Goal: Communication & Community: Share content

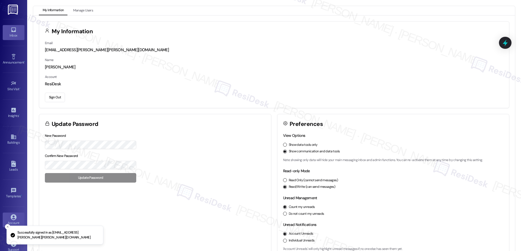
click at [11, 31] on icon at bounding box center [13, 29] width 5 height 5
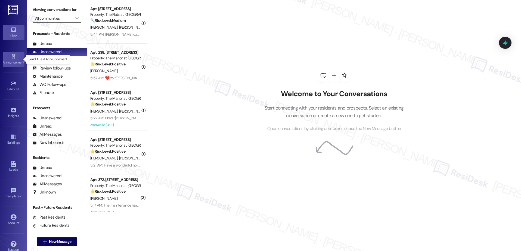
click at [11, 57] on icon at bounding box center [13, 56] width 4 height 5
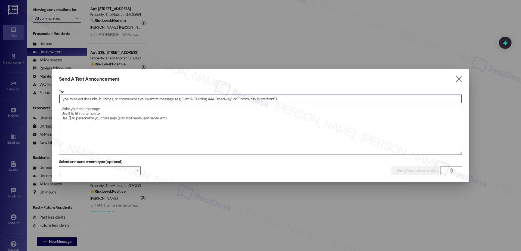
click at [138, 100] on input at bounding box center [260, 99] width 403 height 8
type input "h"
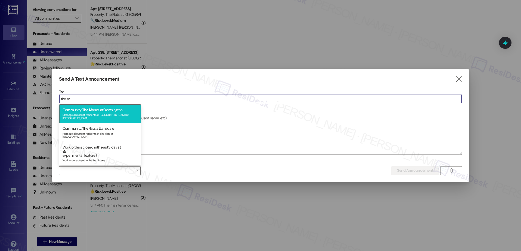
type input "the m"
click at [120, 112] on div "Co mm unity: The M anor a t Downington Message all current residents of [GEOGRA…" at bounding box center [100, 113] width 82 height 18
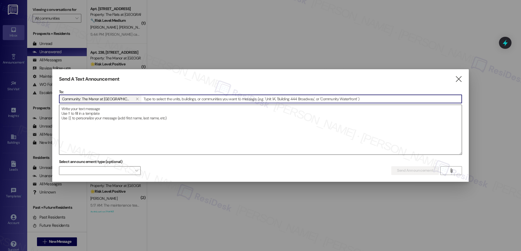
click at [110, 117] on textarea at bounding box center [260, 130] width 403 height 50
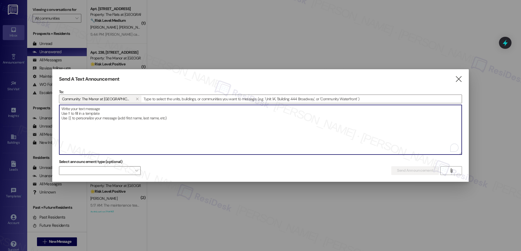
paste textarea "Hi {{first_name}}, Reminder: Join us for breakfast starting at 9:30 AM in the C…"
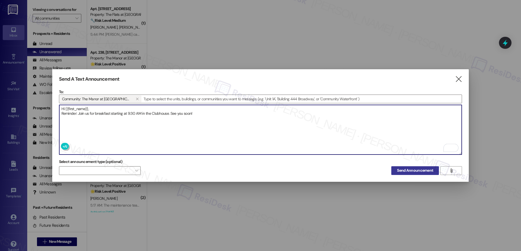
type textarea "Hi {{first_name}}, Reminder: Join us for breakfast starting at 9:30 AM in the C…"
click at [410, 171] on span "Send Announcement" at bounding box center [415, 170] width 36 height 6
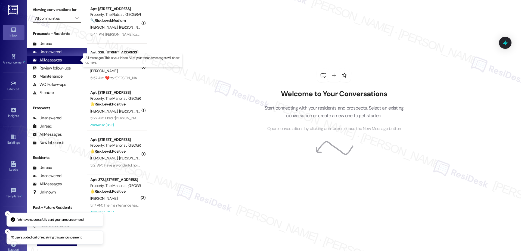
click at [42, 60] on div "All Messages" at bounding box center [47, 60] width 29 height 6
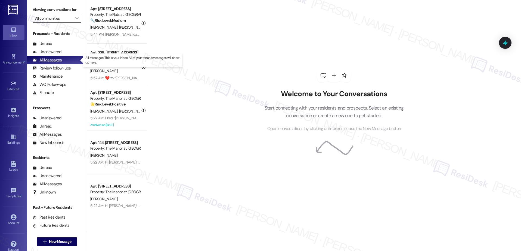
click at [51, 58] on div "All Messages" at bounding box center [47, 60] width 29 height 6
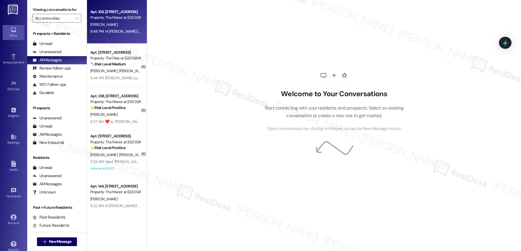
click at [107, 30] on div "8:48 PM: Hi [PERSON_NAME] [PERSON_NAME], Reminder: Join us for breakfast starti…" at bounding box center [193, 31] width 207 height 5
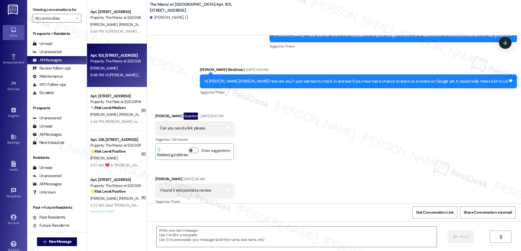
type textarea "Fetching suggested responses. Please feel free to read through the conversation…"
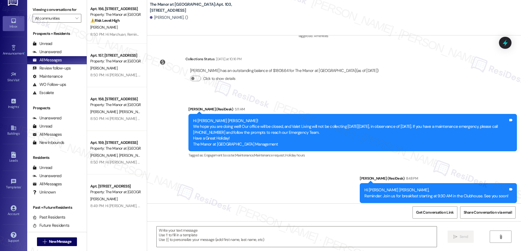
scroll to position [3319, 0]
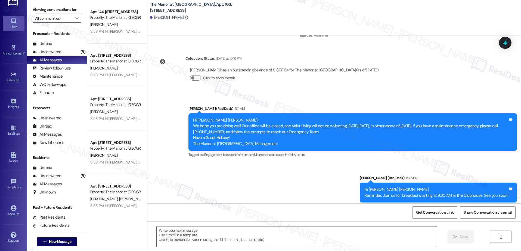
click at [388, 34] on div "The Manor at [GEOGRAPHIC_DATA]: Apt. 103, [STREET_ADDRESS] Rightmer. ()" at bounding box center [334, 17] width 374 height 35
